Goal: Information Seeking & Learning: Learn about a topic

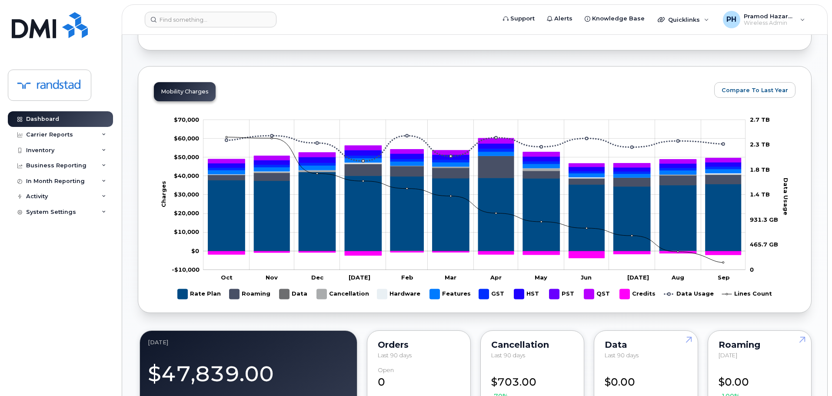
scroll to position [435, 0]
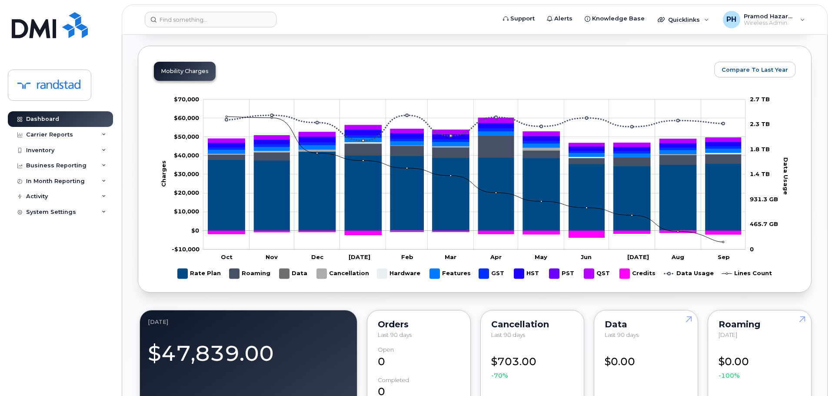
click at [235, 275] on rect "Legend" at bounding box center [250, 273] width 41 height 17
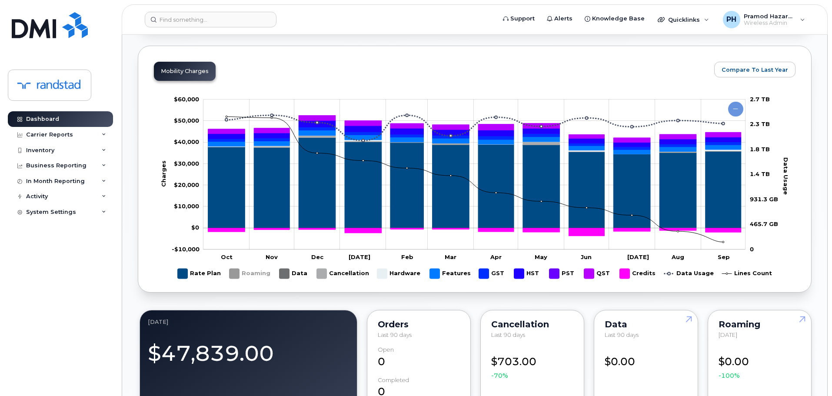
click at [235, 275] on rect "Legend" at bounding box center [250, 273] width 41 height 17
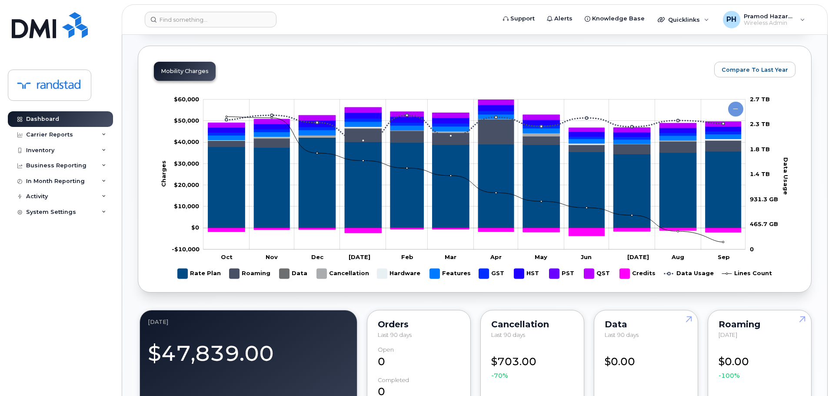
click at [183, 276] on rect "Legend" at bounding box center [199, 273] width 43 height 17
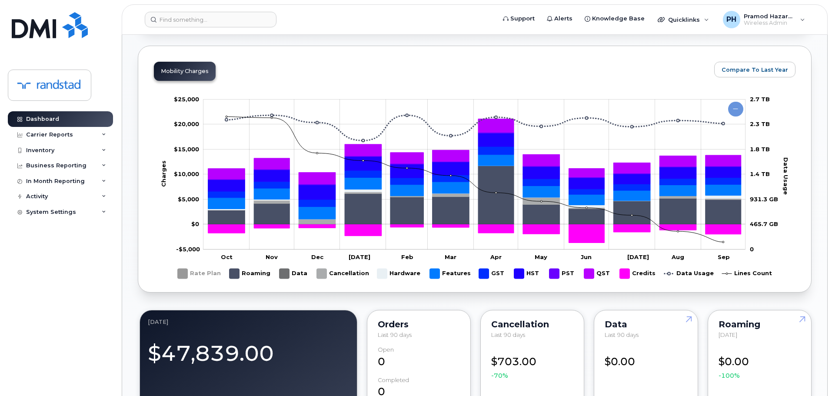
click at [284, 273] on rect "Legend" at bounding box center [294, 273] width 29 height 17
click at [327, 276] on rect "Legend" at bounding box center [343, 273] width 52 height 17
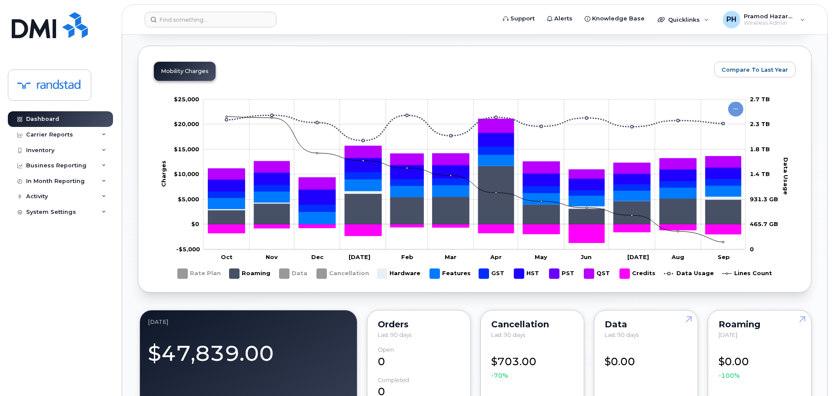
click at [431, 276] on rect "Legend" at bounding box center [450, 273] width 40 height 17
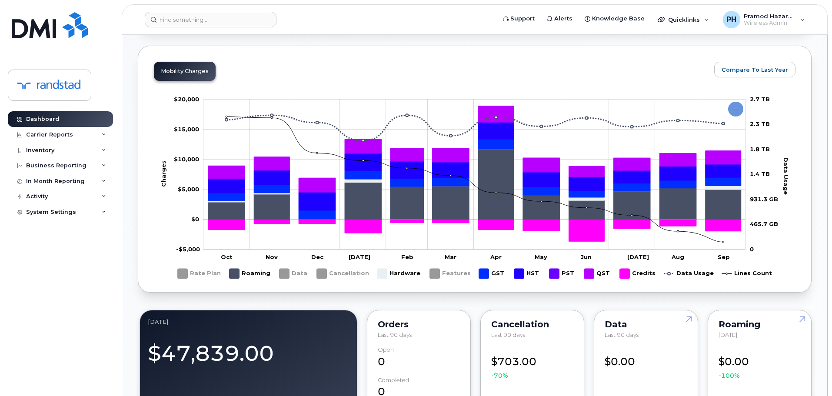
click at [487, 277] on rect "Legend" at bounding box center [492, 273] width 27 height 17
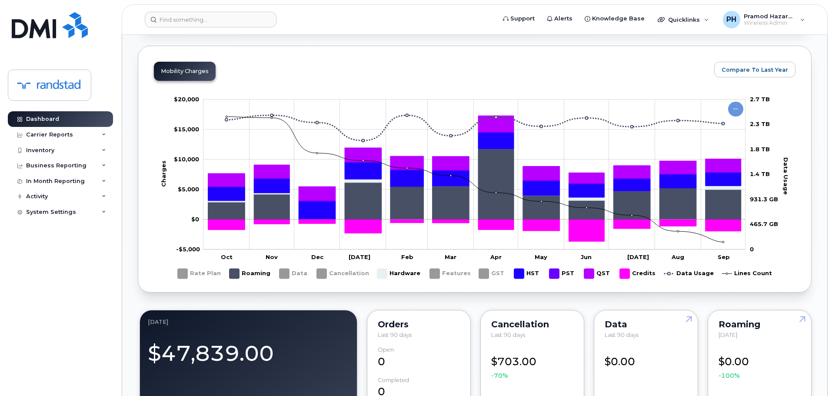
click at [524, 280] on rect "Legend" at bounding box center [527, 273] width 27 height 17
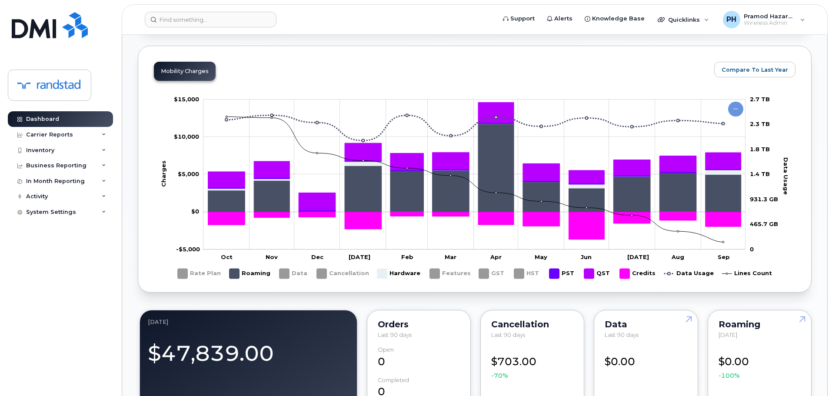
click at [555, 273] on rect "Legend" at bounding box center [563, 273] width 26 height 17
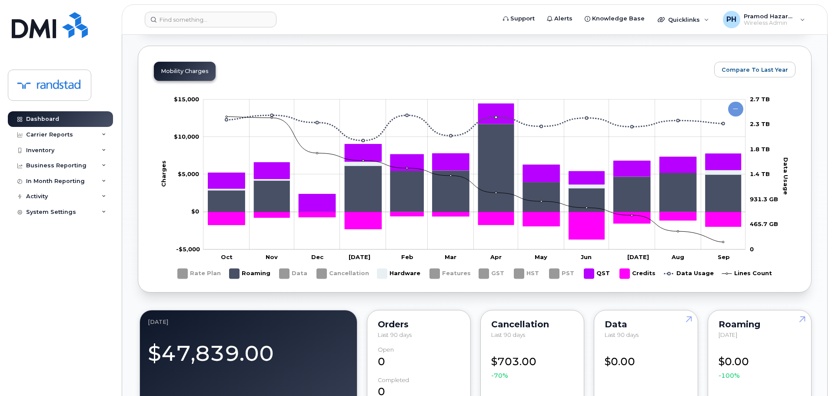
click at [589, 273] on rect "Legend" at bounding box center [597, 273] width 27 height 17
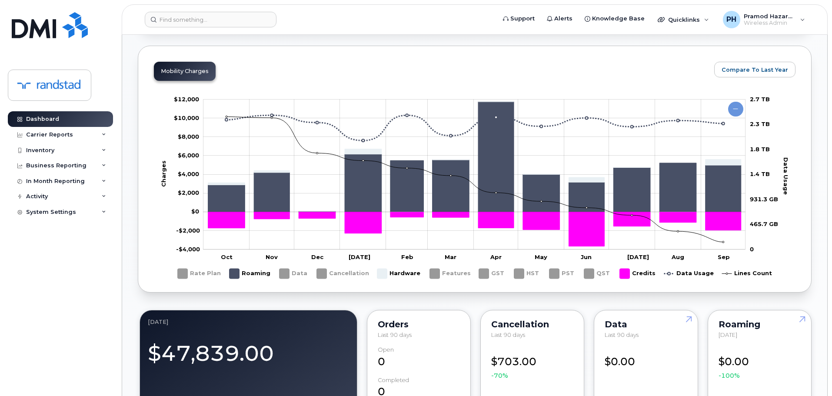
click at [622, 275] on rect "Legend" at bounding box center [638, 273] width 36 height 17
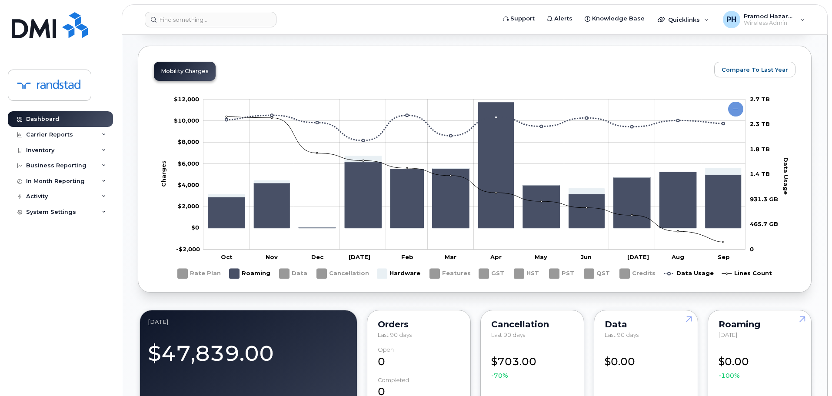
click at [232, 271] on rect "Legend" at bounding box center [250, 273] width 41 height 17
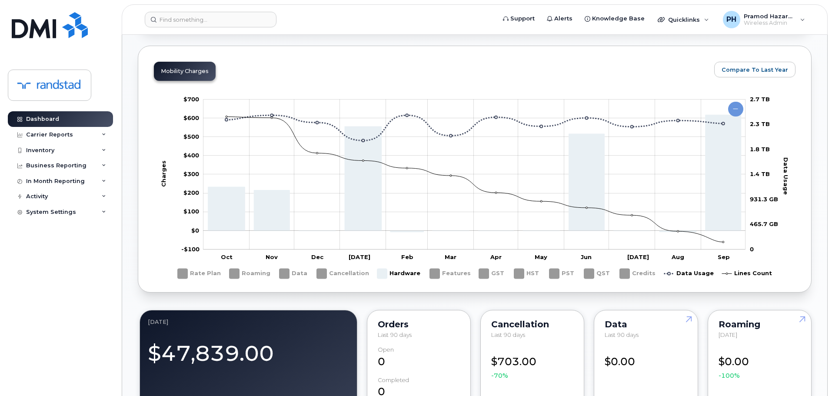
click at [186, 275] on rect "Legend" at bounding box center [199, 273] width 43 height 17
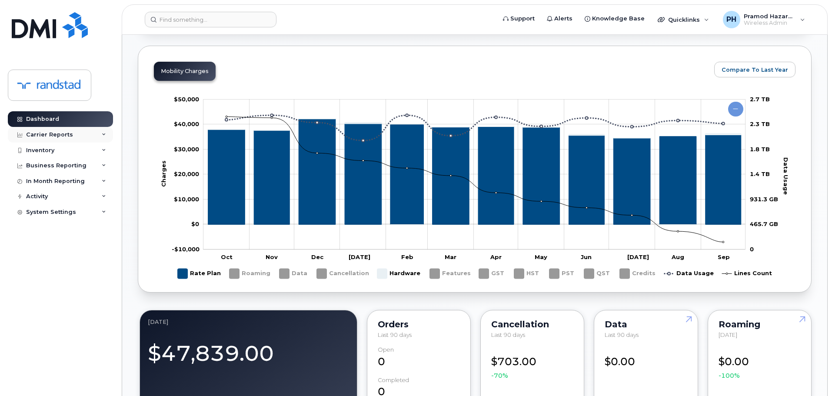
click at [91, 134] on div "Carrier Reports" at bounding box center [60, 135] width 105 height 16
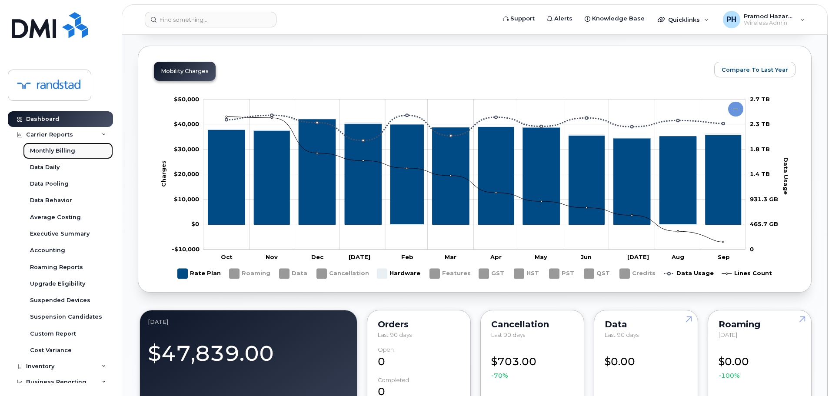
click at [81, 153] on link "Monthly Billing" at bounding box center [68, 151] width 90 height 17
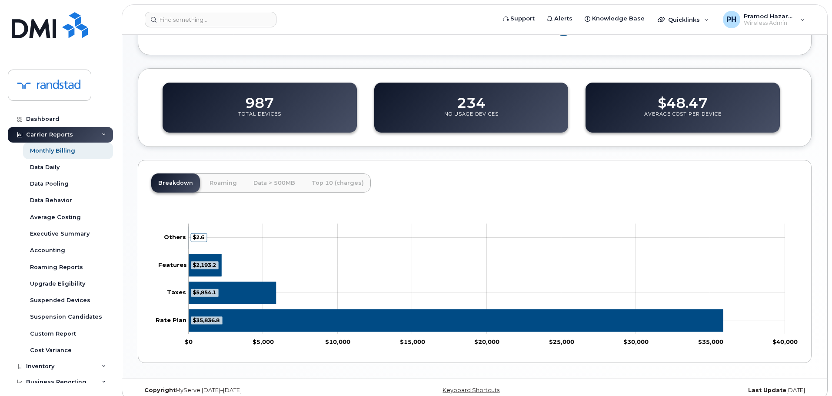
scroll to position [328, 0]
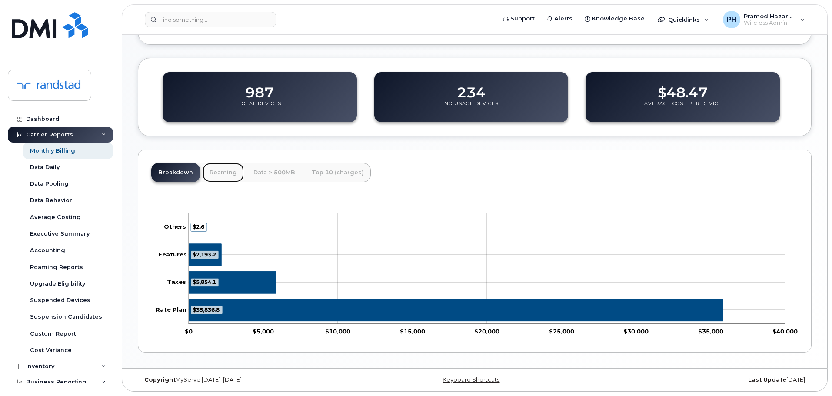
click at [230, 174] on link "Roaming" at bounding box center [223, 172] width 41 height 19
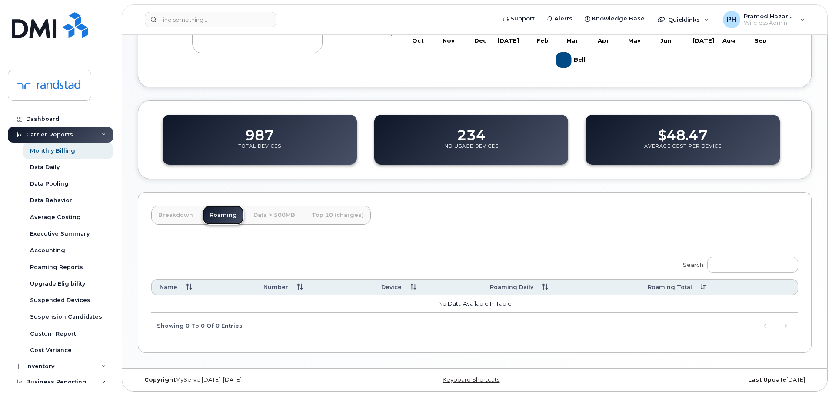
scroll to position [286, 0]
click at [267, 214] on link "Data > 500MB" at bounding box center [275, 215] width 56 height 19
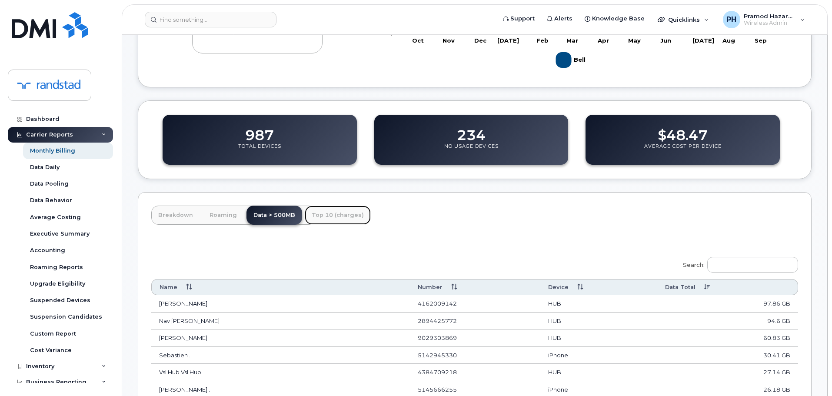
click at [320, 216] on link "Top 10 (charges)" at bounding box center [338, 215] width 66 height 19
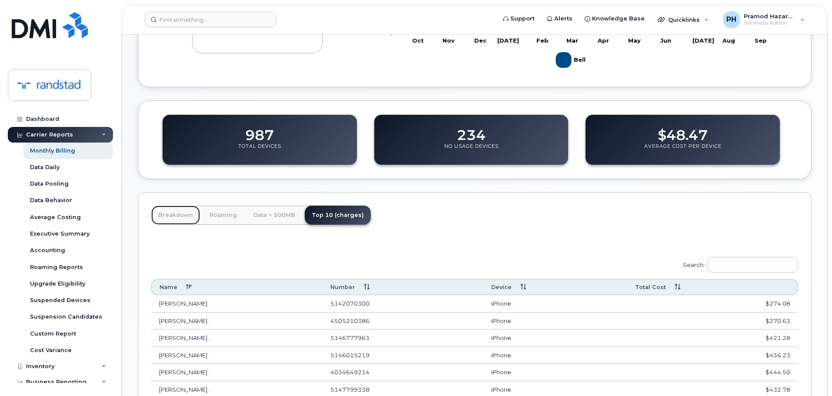
click at [183, 217] on link "Breakdown" at bounding box center [175, 215] width 49 height 19
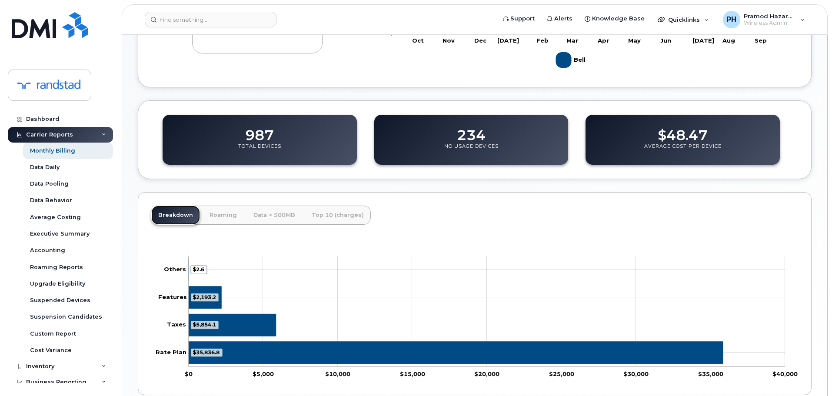
scroll to position [328, 0]
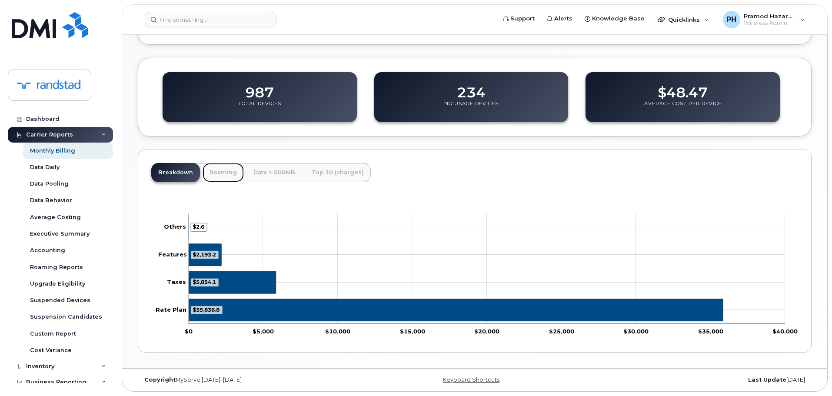
click at [215, 167] on link "Roaming" at bounding box center [223, 172] width 41 height 19
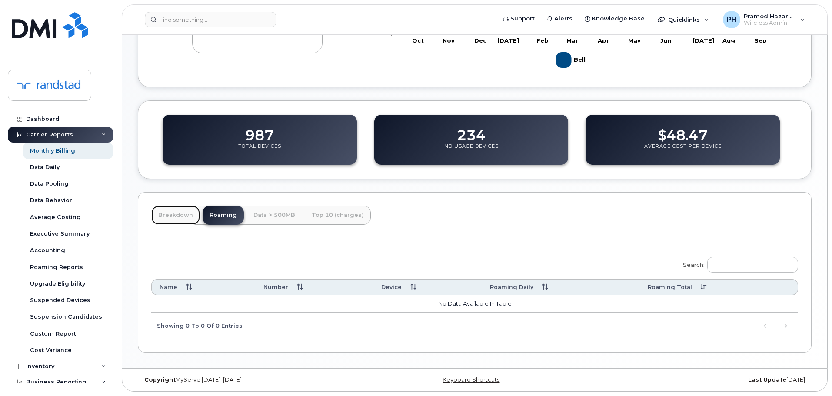
click at [167, 209] on link "Breakdown" at bounding box center [175, 215] width 49 height 19
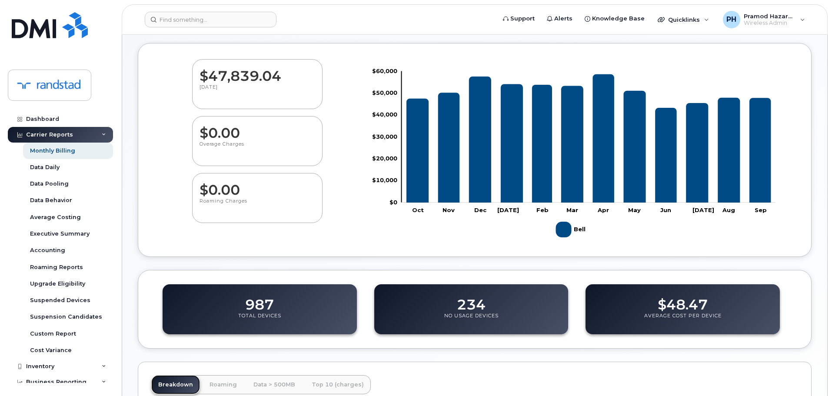
scroll to position [112, 0]
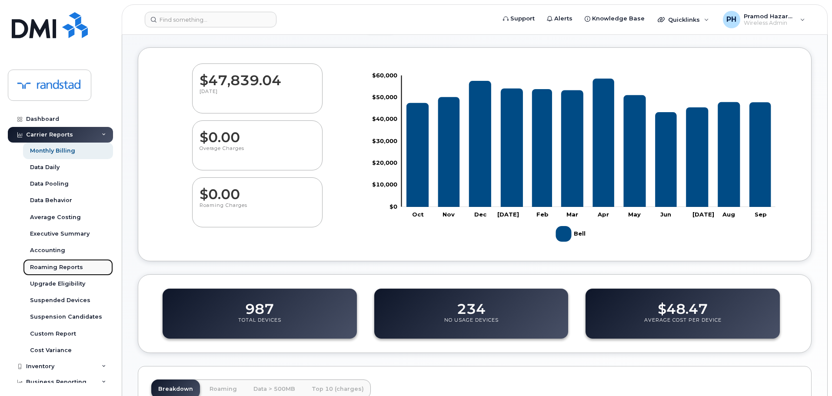
click at [65, 270] on div "Roaming Reports" at bounding box center [56, 268] width 53 height 8
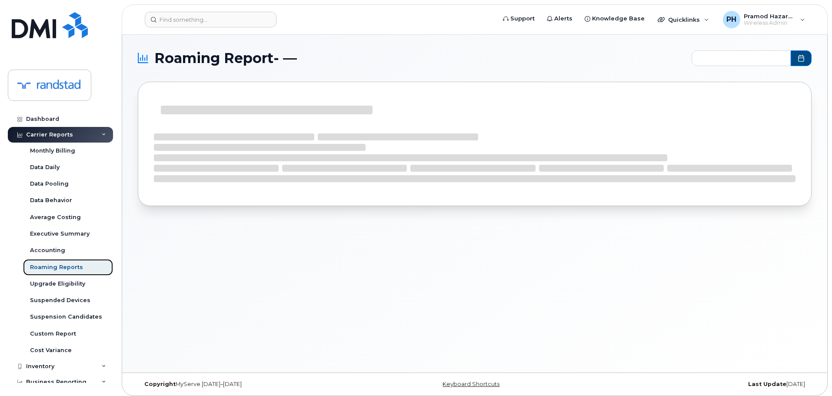
type input "2024-11 - 2025-09"
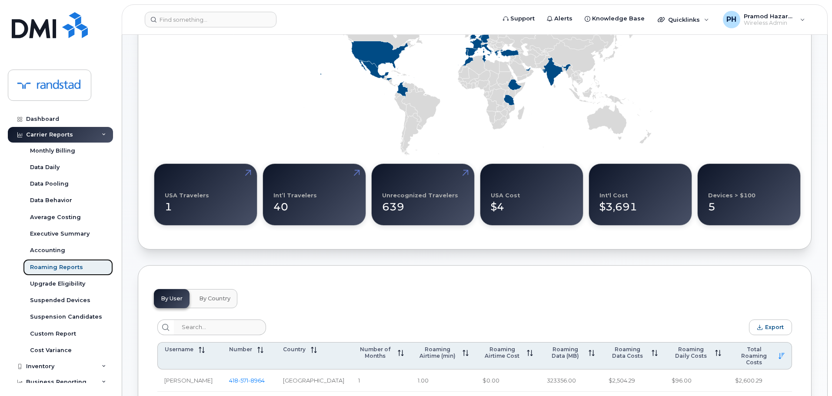
scroll to position [217, 0]
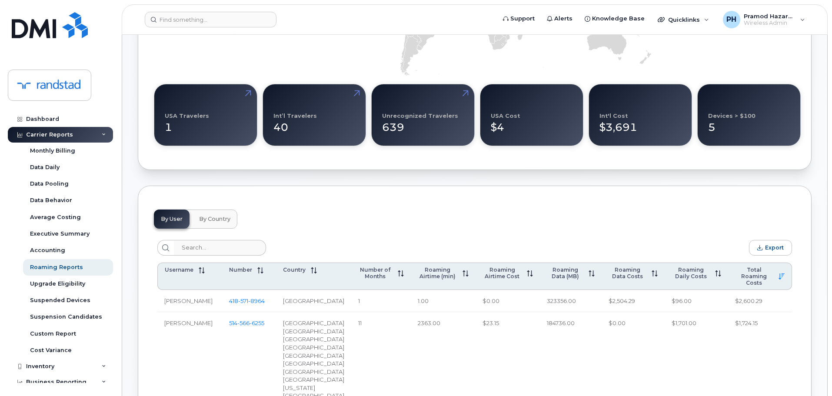
click at [219, 219] on span "By Country" at bounding box center [214, 219] width 31 height 7
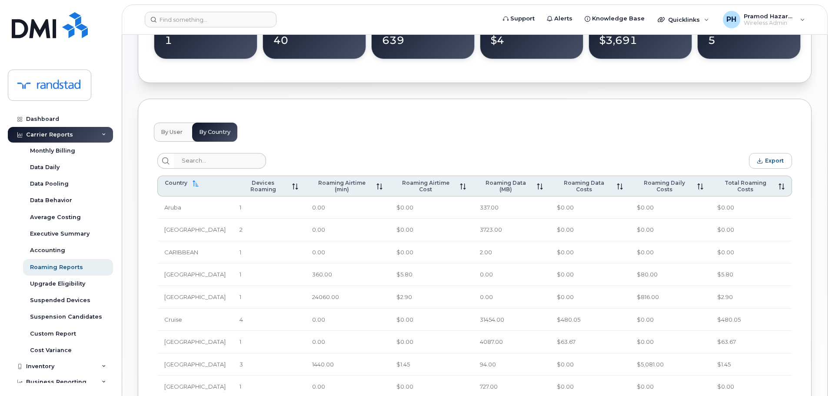
scroll to position [348, 0]
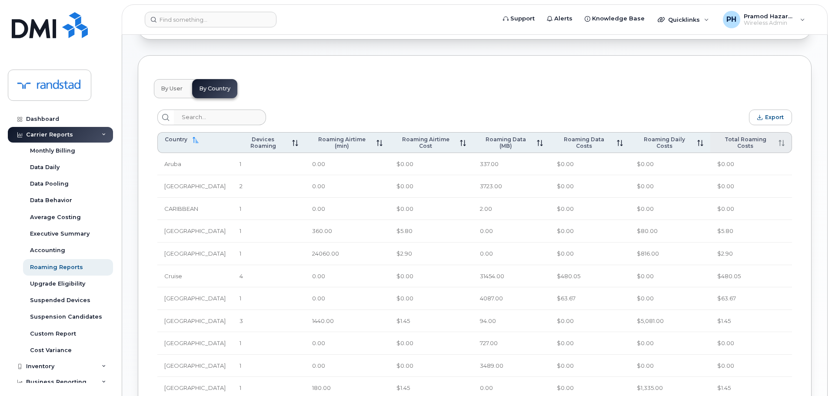
click at [780, 145] on icon at bounding box center [780, 143] width 0 height 6
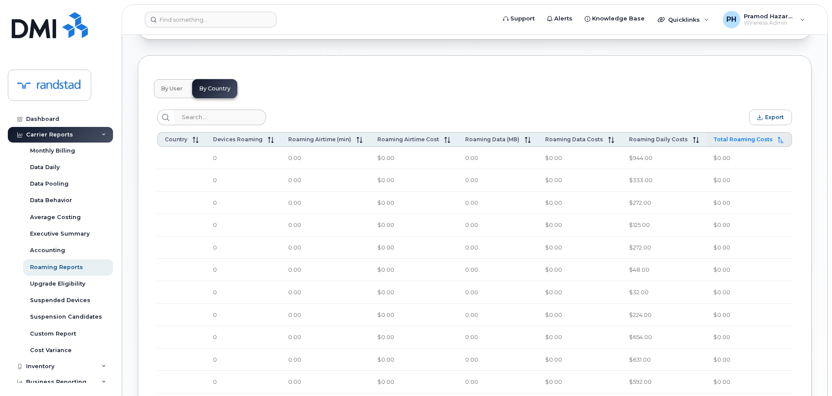
click at [779, 140] on icon at bounding box center [781, 140] width 6 height 6
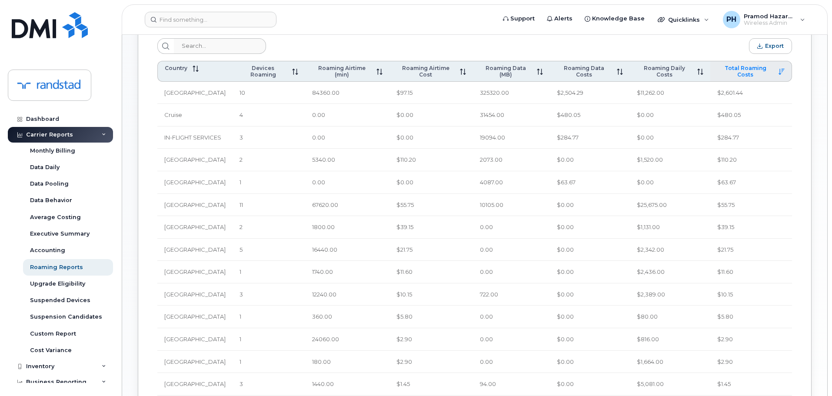
scroll to position [435, 0]
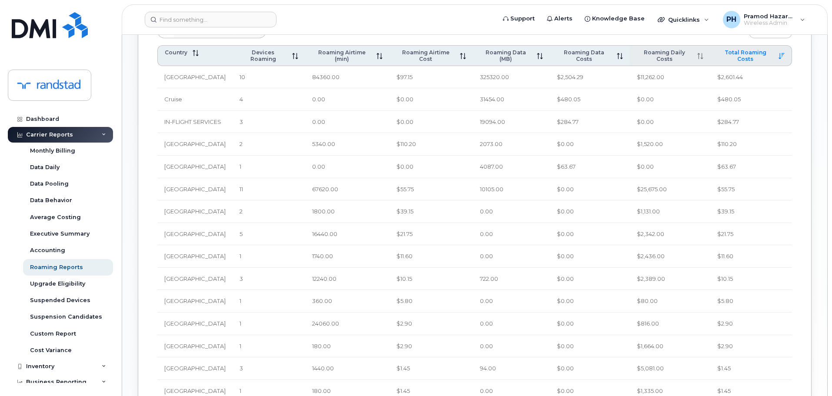
click at [701, 54] on icon at bounding box center [699, 54] width 3 height 2
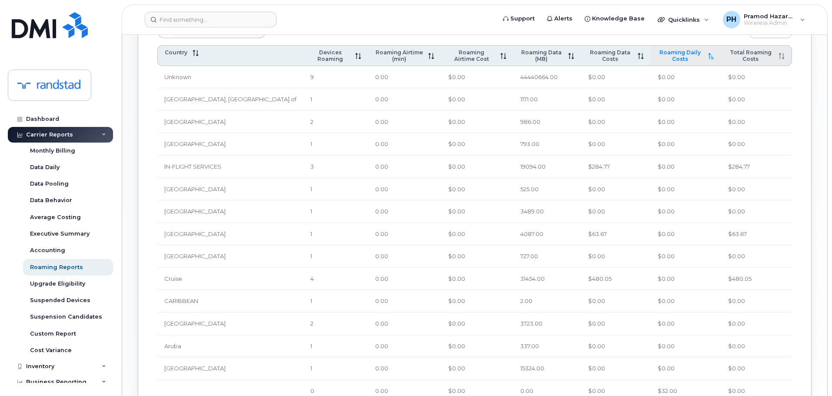
click at [708, 54] on icon at bounding box center [711, 56] width 6 height 6
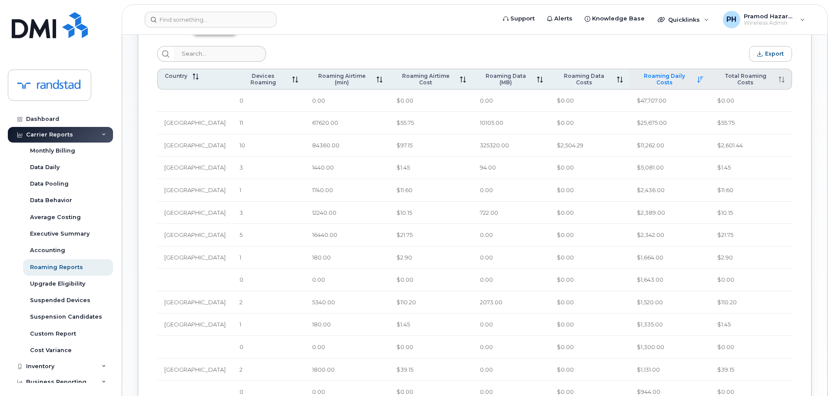
scroll to position [391, 0]
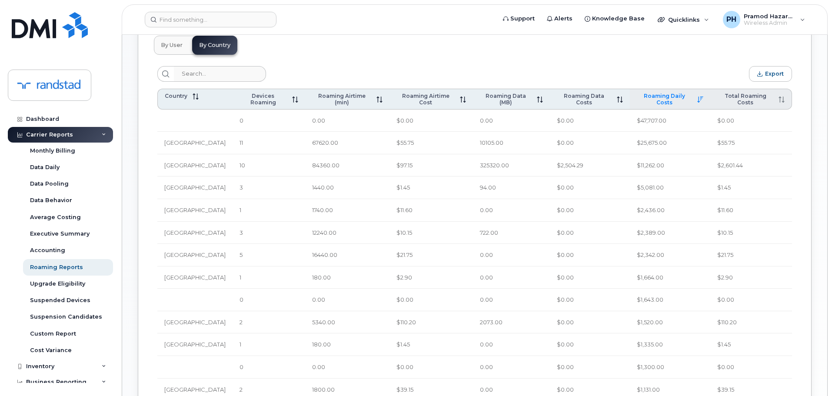
click at [233, 125] on td at bounding box center [194, 121] width 75 height 23
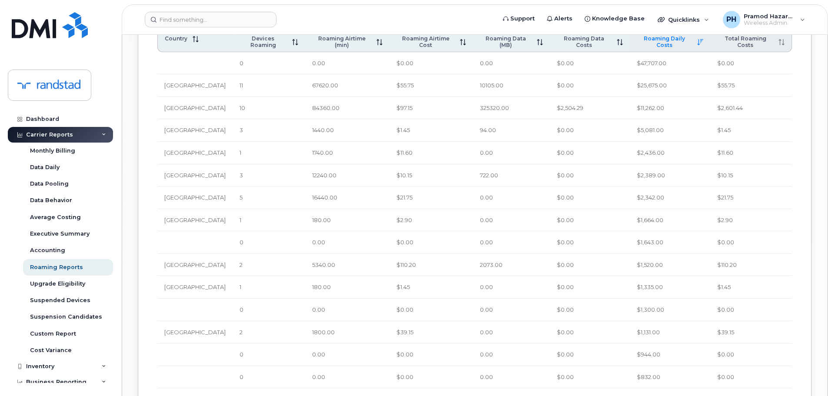
scroll to position [435, 0]
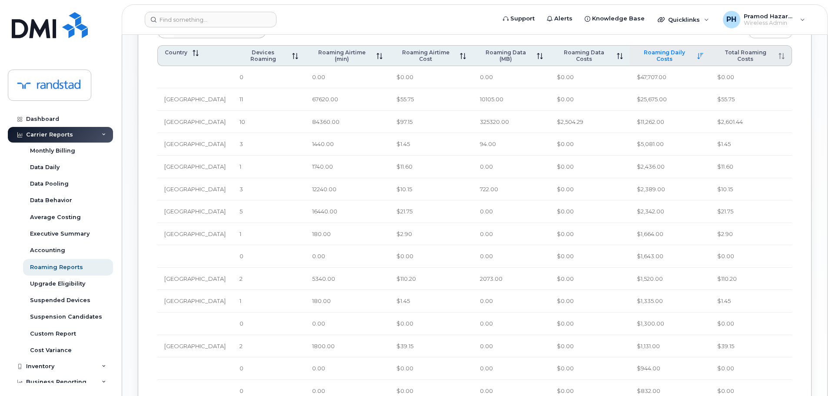
click at [260, 104] on td "11" at bounding box center [269, 99] width 73 height 23
click at [623, 58] on icon at bounding box center [621, 58] width 3 height 2
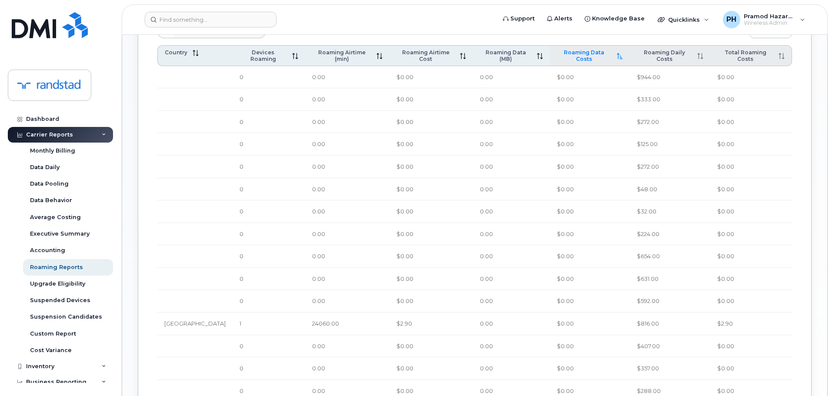
click at [630, 58] on th "Roaming Daily Costs" at bounding box center [670, 55] width 81 height 21
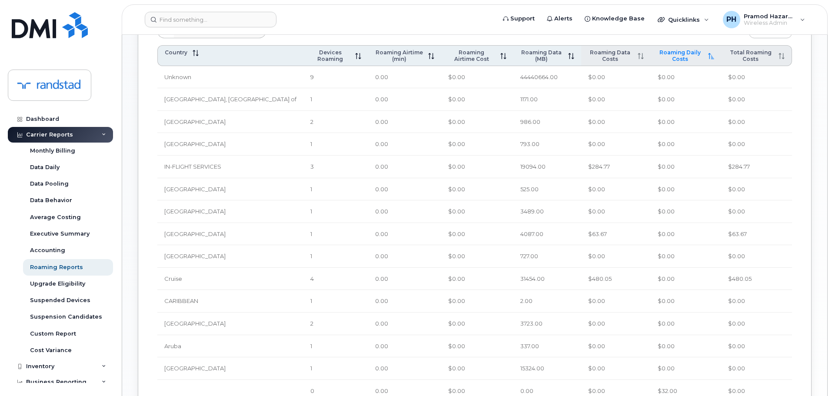
click at [641, 58] on icon at bounding box center [642, 58] width 3 height 2
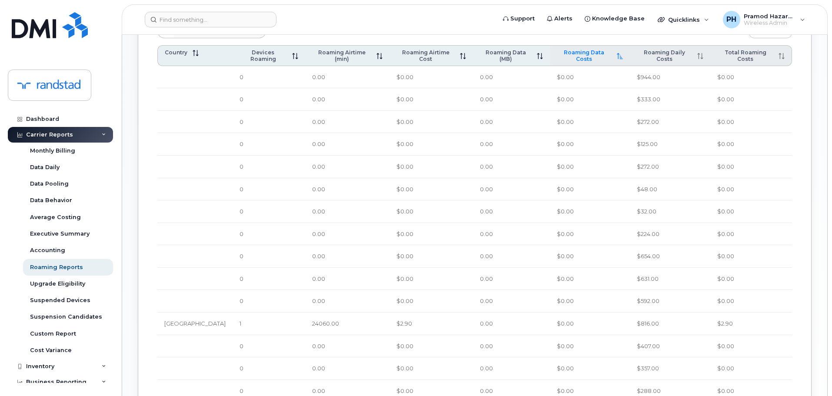
click at [617, 53] on icon at bounding box center [620, 56] width 6 height 6
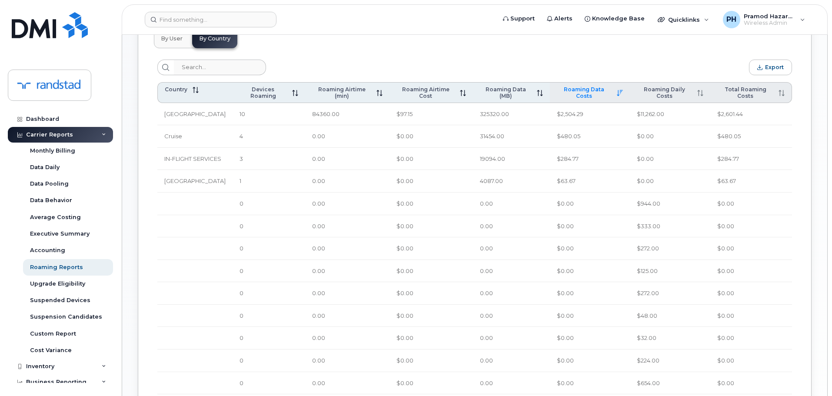
scroll to position [348, 0]
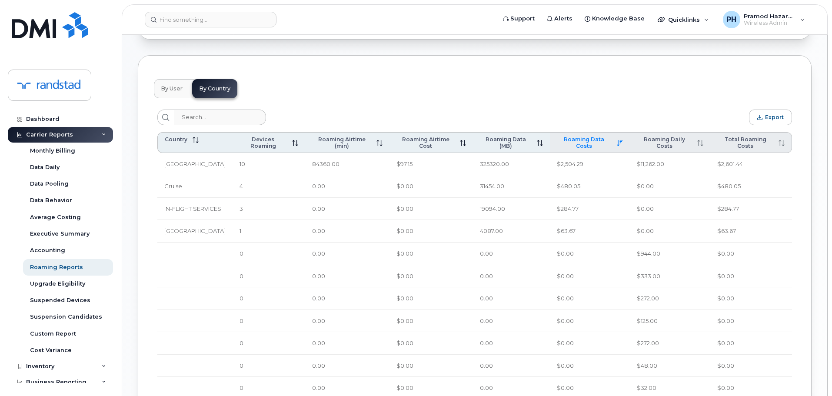
click at [697, 140] on span at bounding box center [697, 142] width 11 height 7
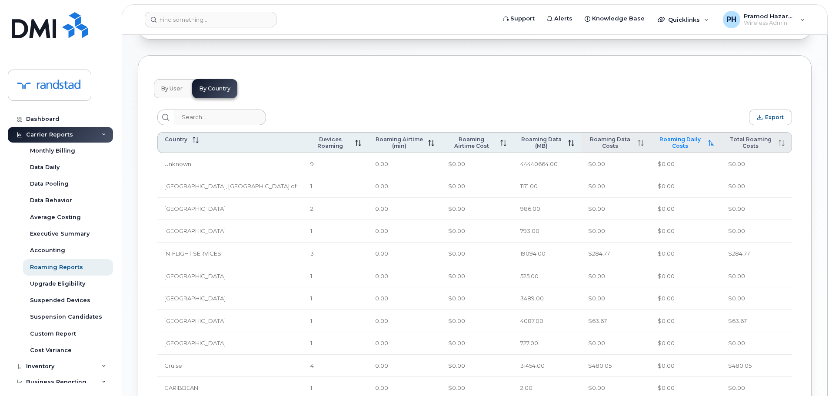
click at [703, 140] on span at bounding box center [708, 142] width 11 height 7
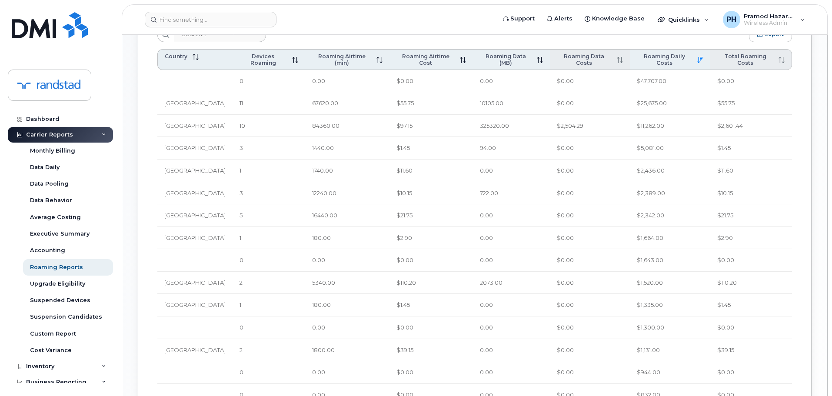
scroll to position [429, 0]
click at [66, 220] on div "Average Costing" at bounding box center [55, 218] width 51 height 8
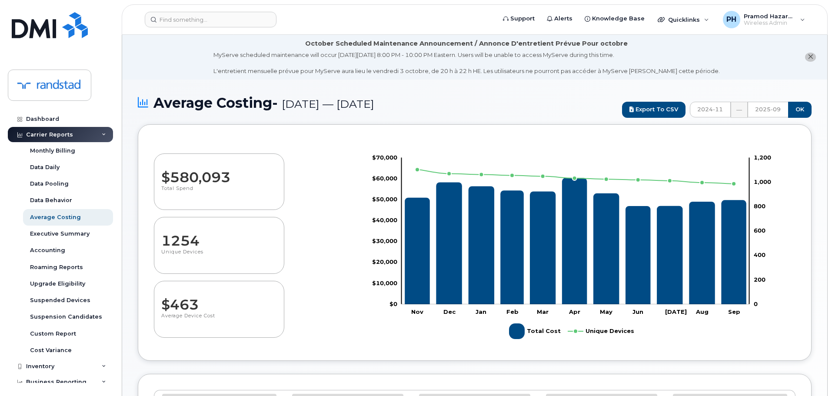
select select "100"
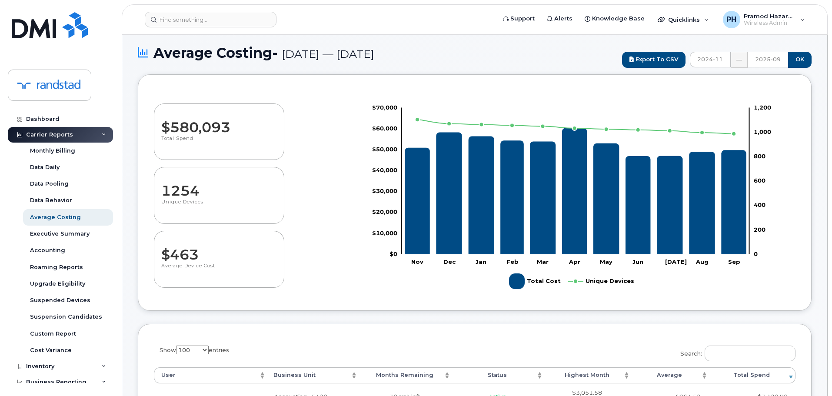
scroll to position [43, 0]
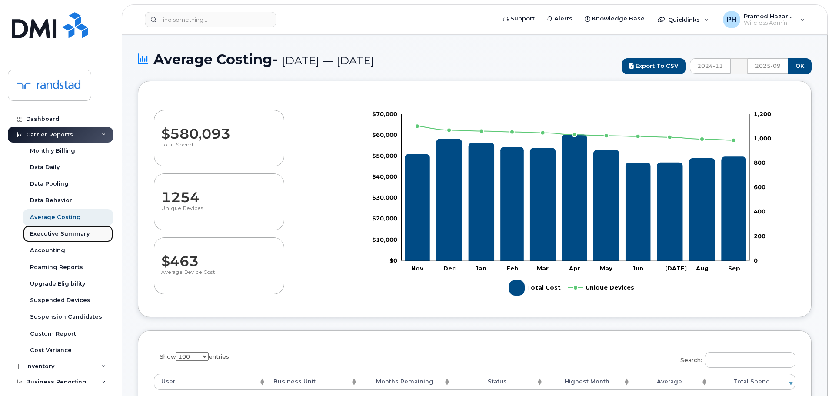
click at [54, 232] on div "Executive Summary" at bounding box center [60, 234] width 60 height 8
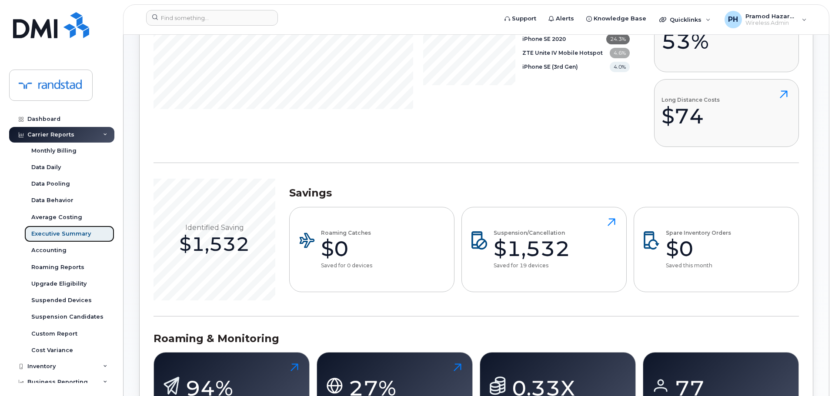
scroll to position [261, 0]
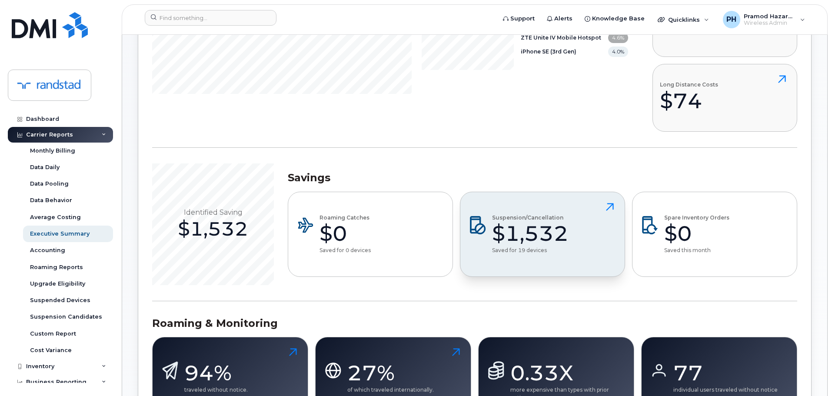
click at [567, 236] on div "$1,532" at bounding box center [530, 233] width 77 height 26
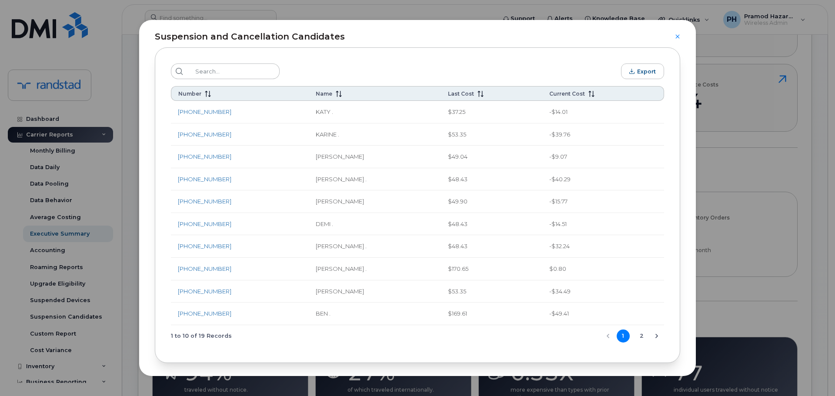
scroll to position [13, 0]
click at [640, 333] on button "2" at bounding box center [641, 333] width 13 height 13
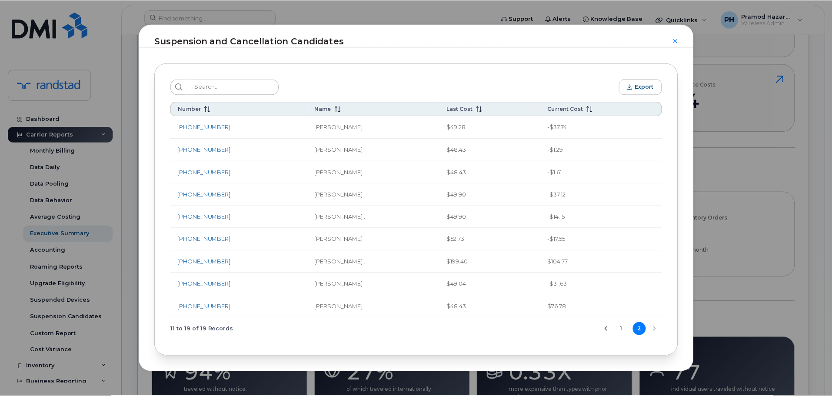
scroll to position [0, 0]
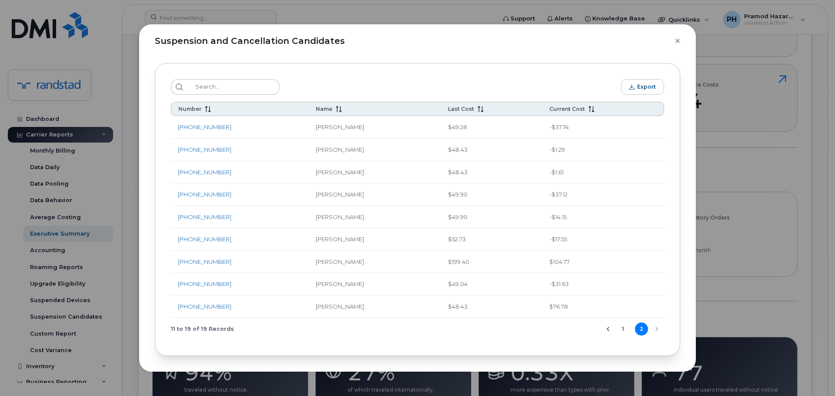
click at [678, 42] on icon "Close" at bounding box center [677, 41] width 4 height 4
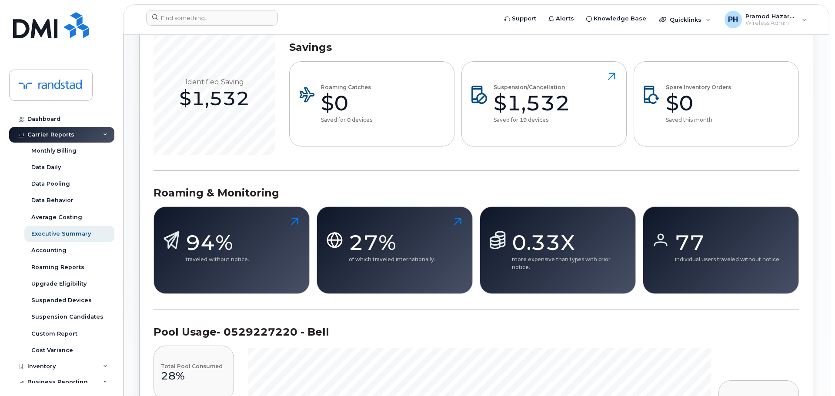
scroll to position [435, 0]
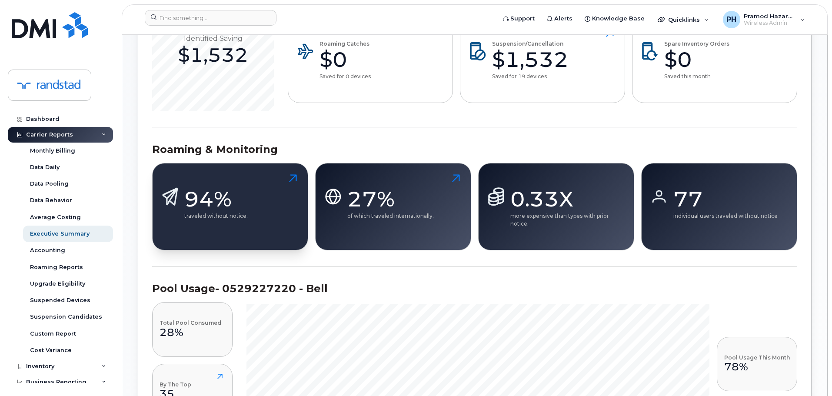
click at [281, 194] on button "94% traveled without notice." at bounding box center [230, 206] width 156 height 87
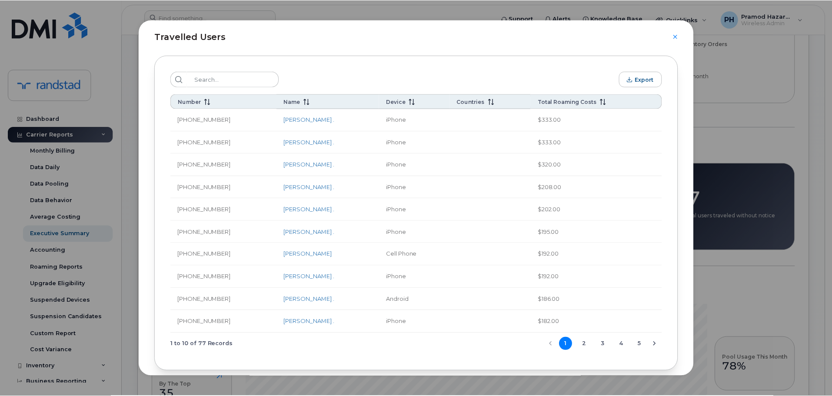
scroll to position [0, 0]
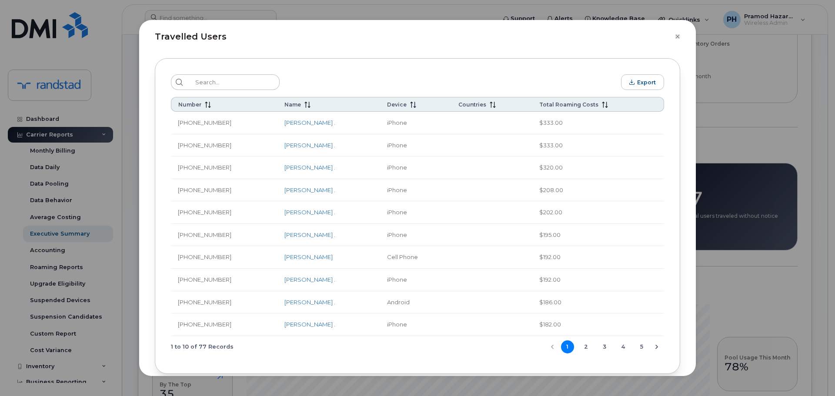
click at [678, 37] on icon "Close" at bounding box center [677, 36] width 4 height 4
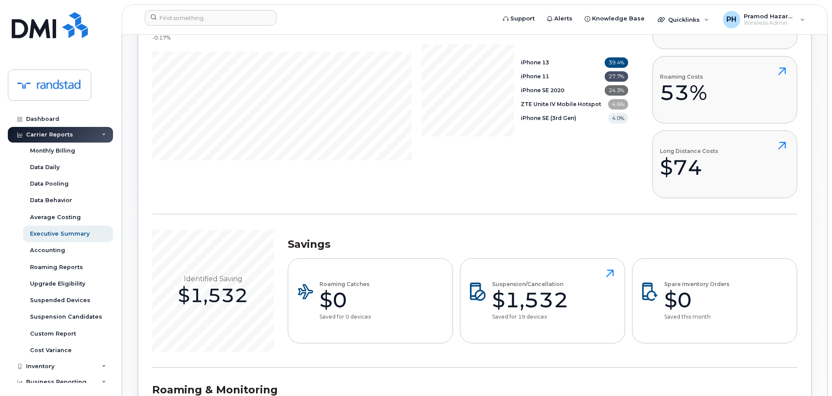
scroll to position [118, 0]
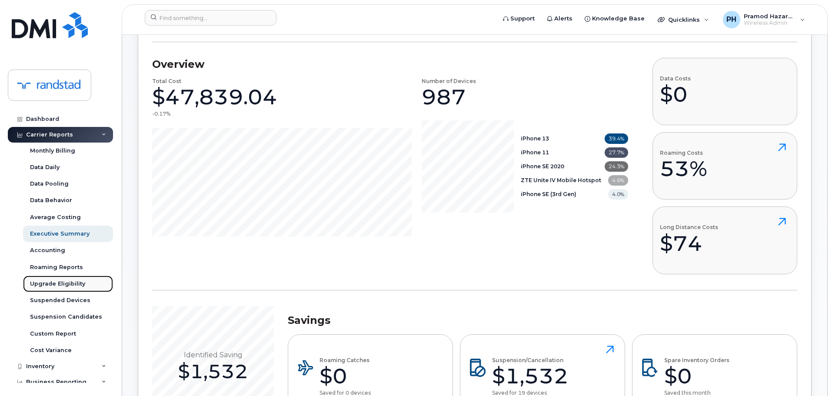
click at [67, 284] on div "Upgrade Eligibility" at bounding box center [57, 284] width 55 height 8
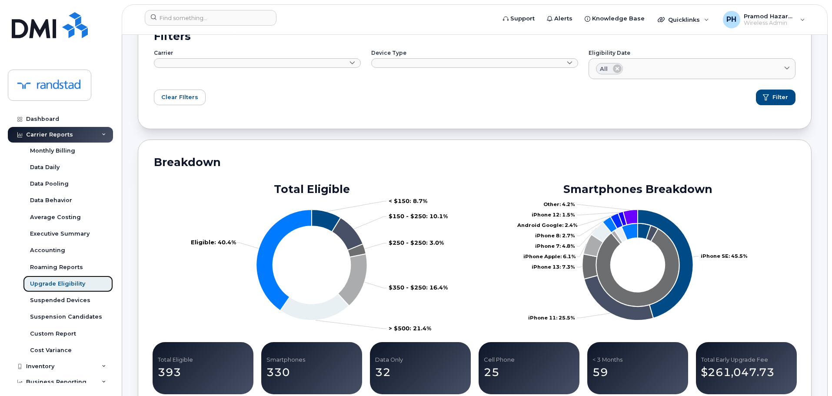
scroll to position [87, 0]
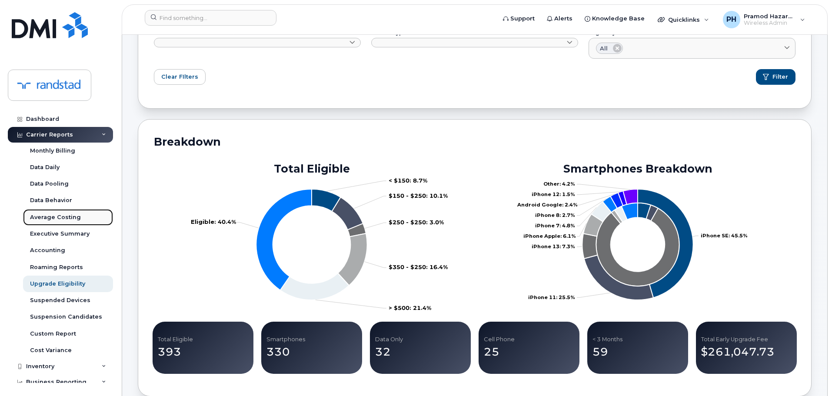
click at [68, 216] on div "Average Costing" at bounding box center [55, 218] width 51 height 8
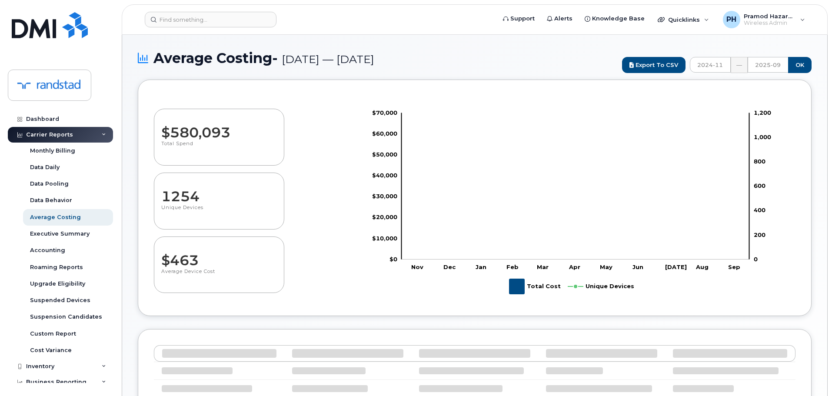
select select "100"
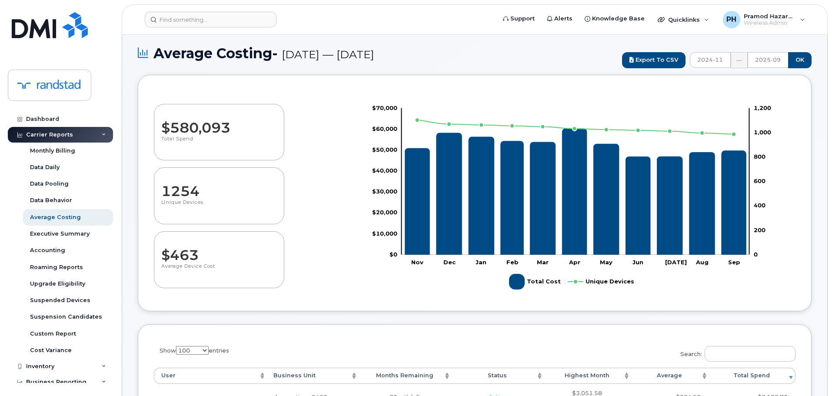
scroll to position [43, 0]
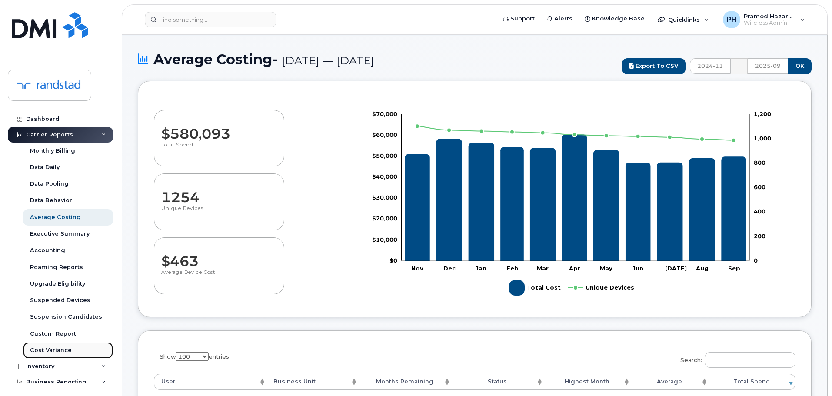
click at [69, 349] on div "Cost Variance" at bounding box center [51, 351] width 42 height 8
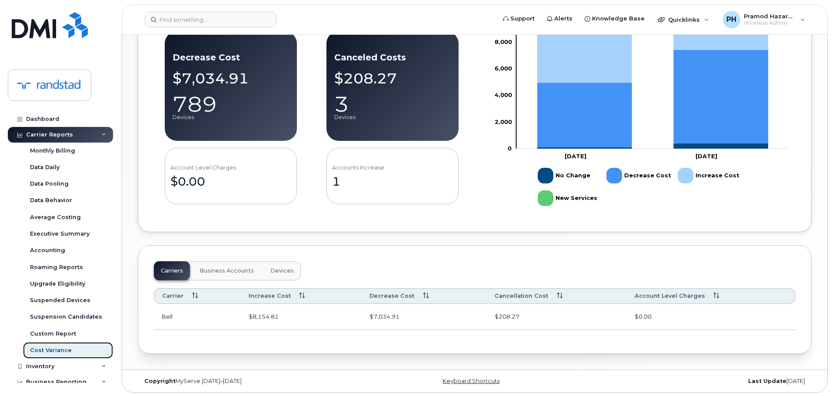
scroll to position [311, 0]
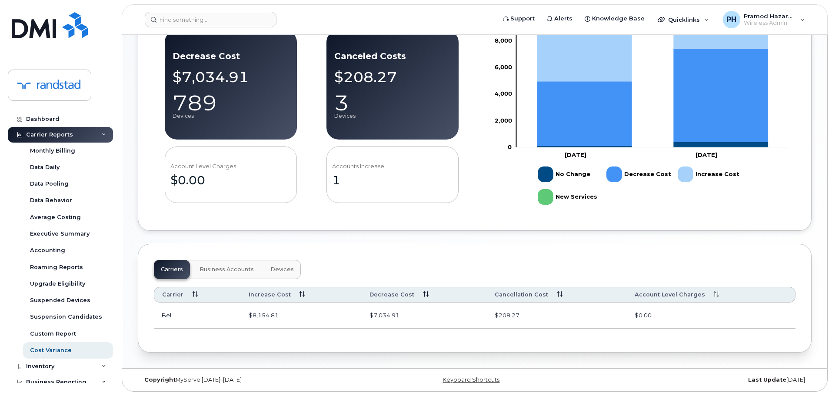
click at [235, 268] on span "Business Accounts" at bounding box center [227, 269] width 54 height 7
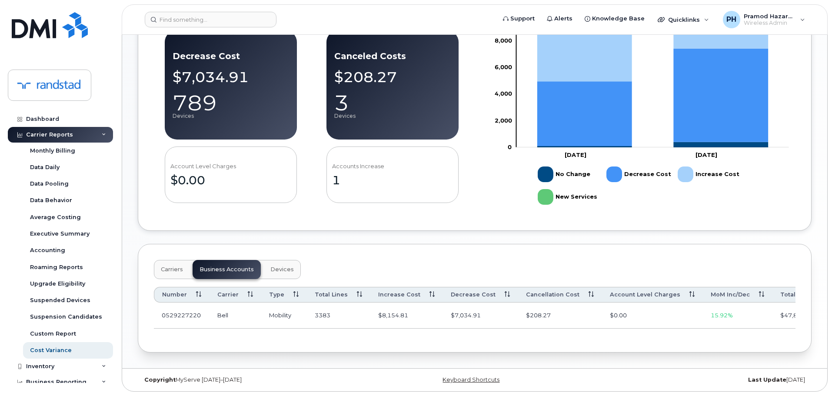
click at [282, 268] on span "Devices" at bounding box center [281, 269] width 23 height 7
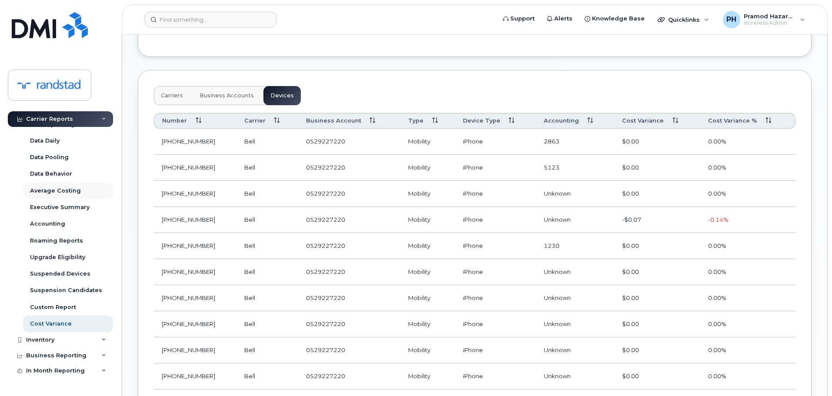
scroll to position [53, 0]
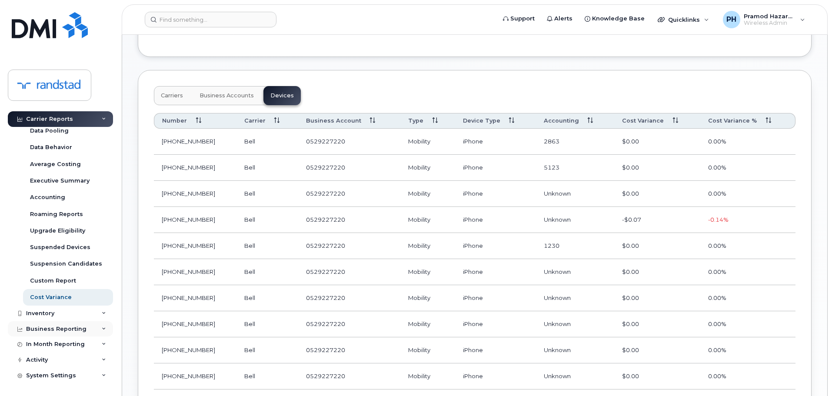
click at [96, 330] on div "Business Reporting" at bounding box center [60, 329] width 105 height 16
click at [96, 315] on div "Inventory" at bounding box center [60, 314] width 105 height 16
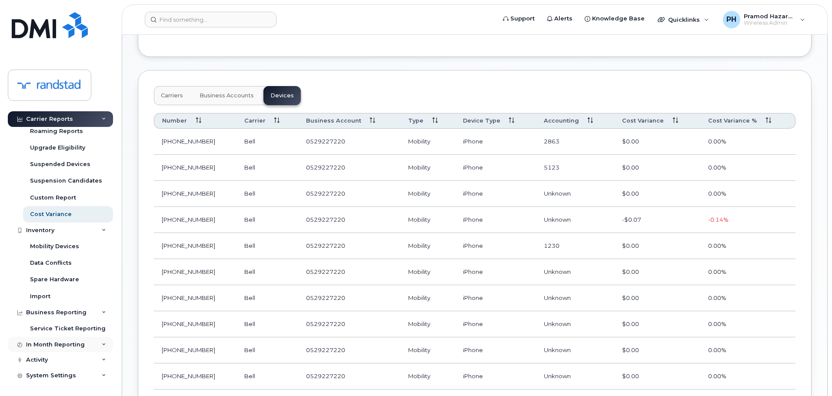
click at [98, 344] on div "In Month Reporting" at bounding box center [60, 345] width 105 height 16
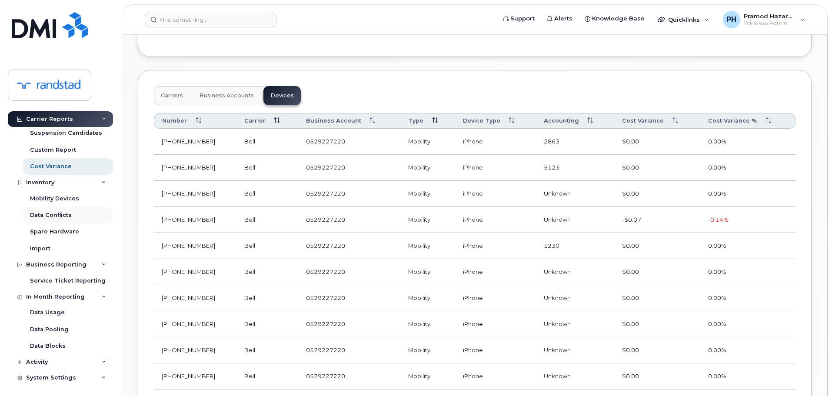
scroll to position [186, 0]
click at [99, 357] on div "Activity" at bounding box center [60, 360] width 105 height 16
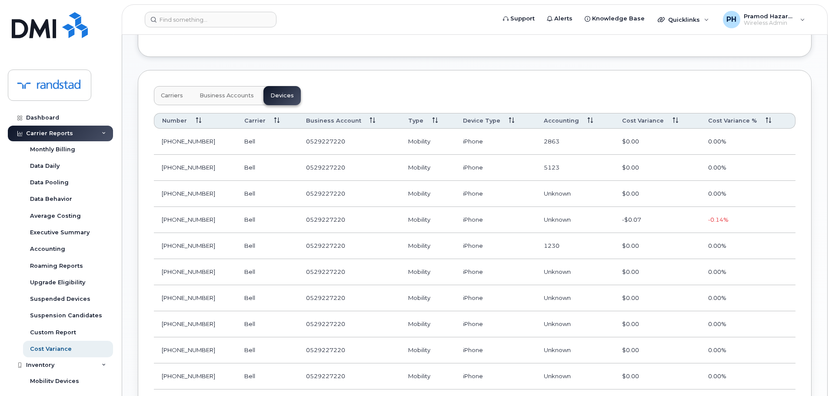
scroll to position [0, 0]
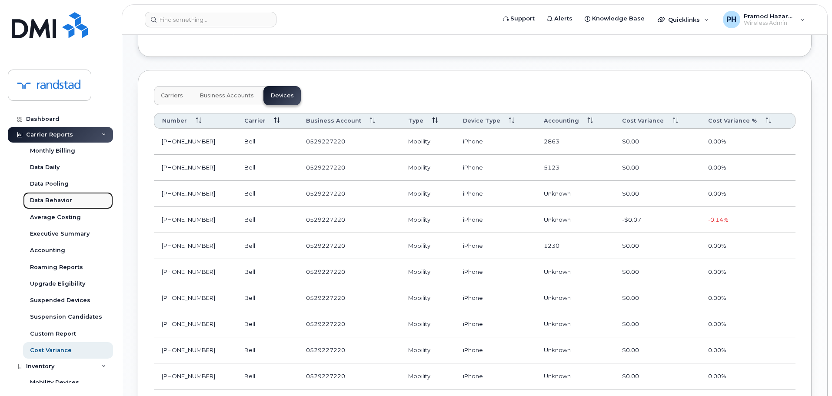
click at [72, 201] on link "Data Behavior" at bounding box center [68, 200] width 90 height 17
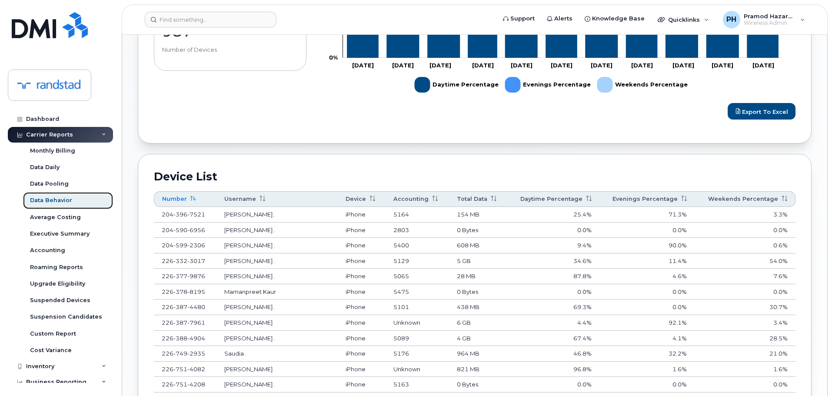
scroll to position [391, 0]
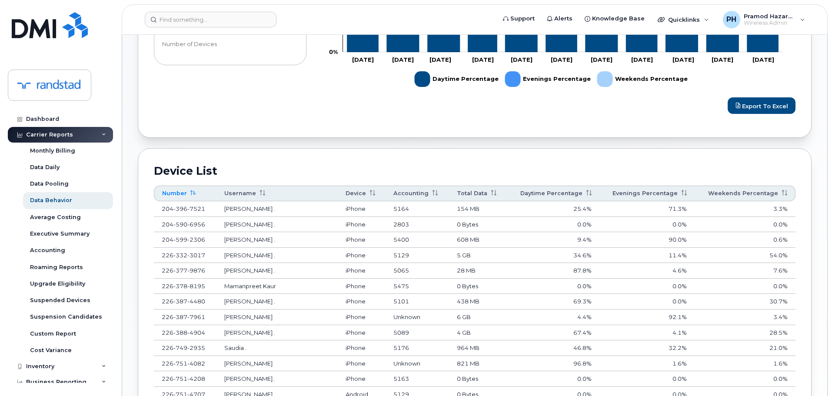
click at [687, 196] on th "Evenings Percentage" at bounding box center [647, 194] width 95 height 16
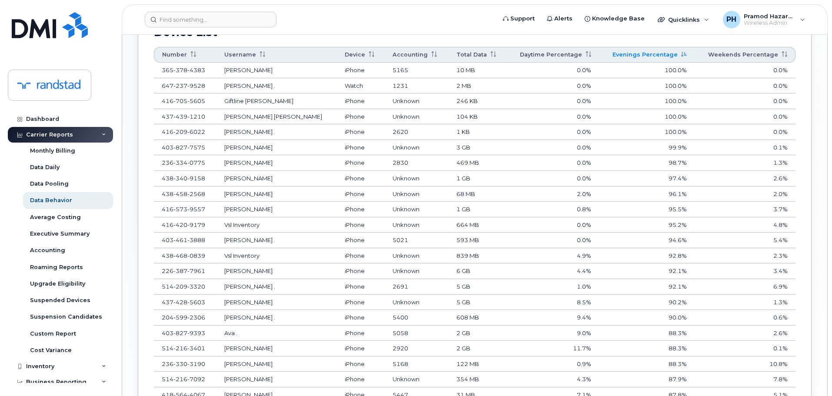
scroll to position [435, 0]
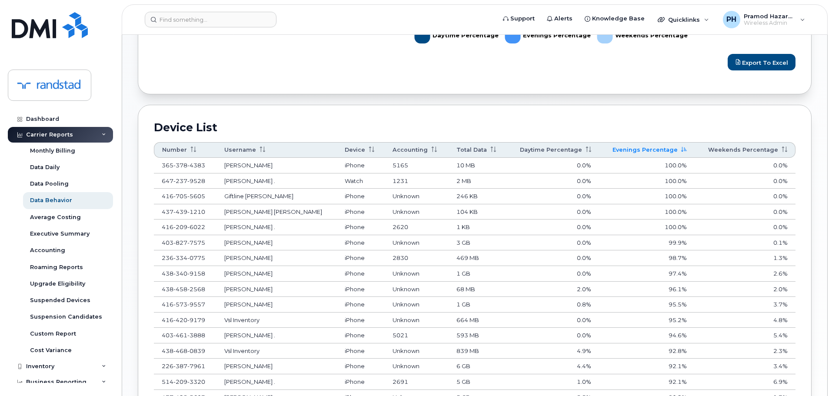
click at [774, 151] on th "Weekends Percentage" at bounding box center [745, 150] width 101 height 16
